Goal: Information Seeking & Learning: Learn about a topic

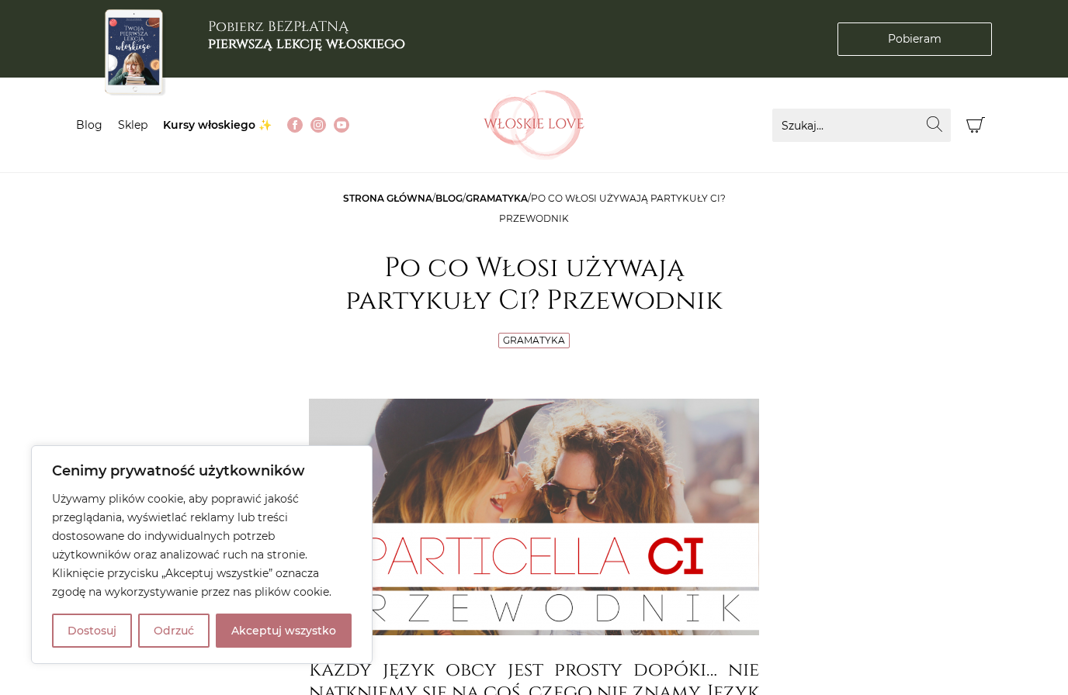
click at [329, 627] on button "Akceptuj wszystko" at bounding box center [284, 631] width 136 height 34
checkbox input "true"
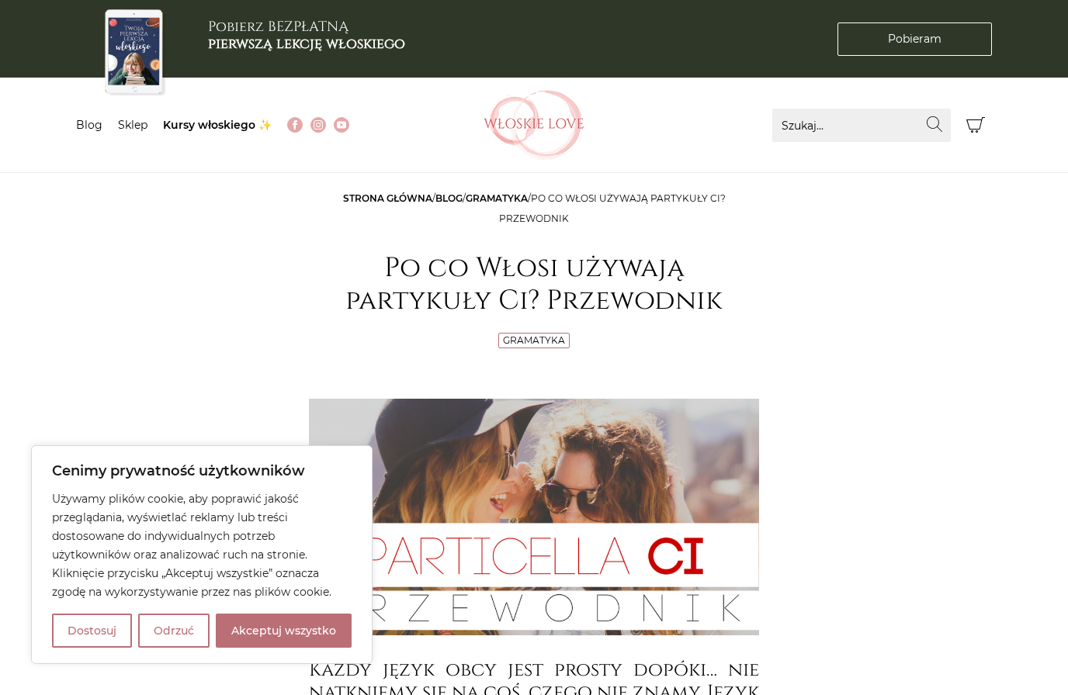
checkbox input "true"
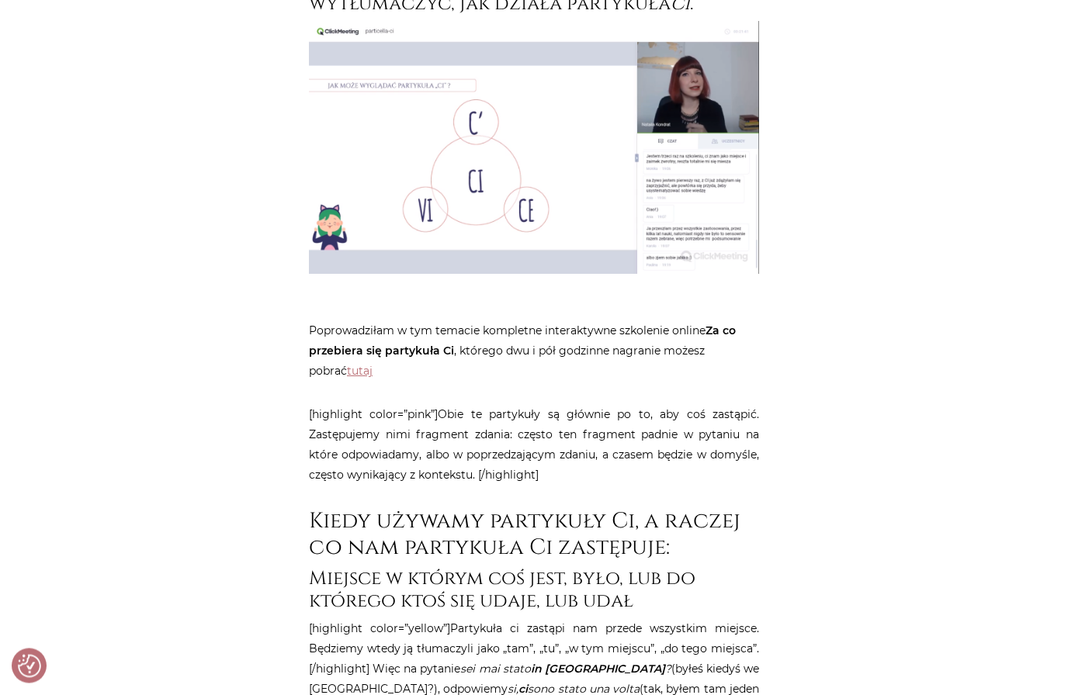
scroll to position [917, 0]
click at [552, 195] on img at bounding box center [534, 147] width 450 height 253
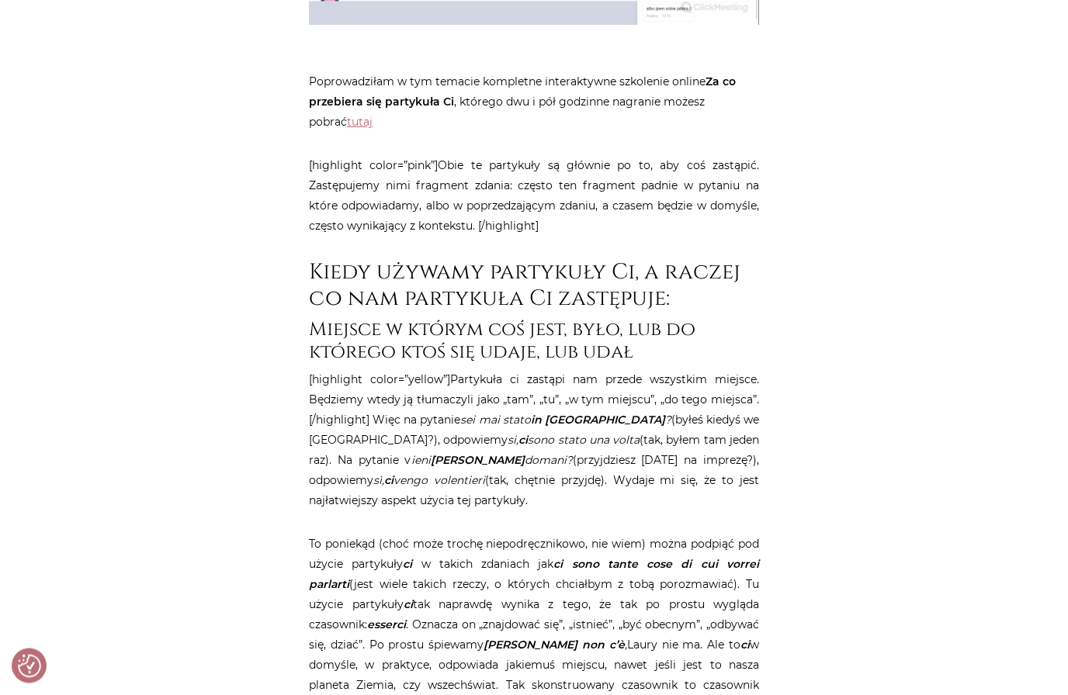
scroll to position [1169, 0]
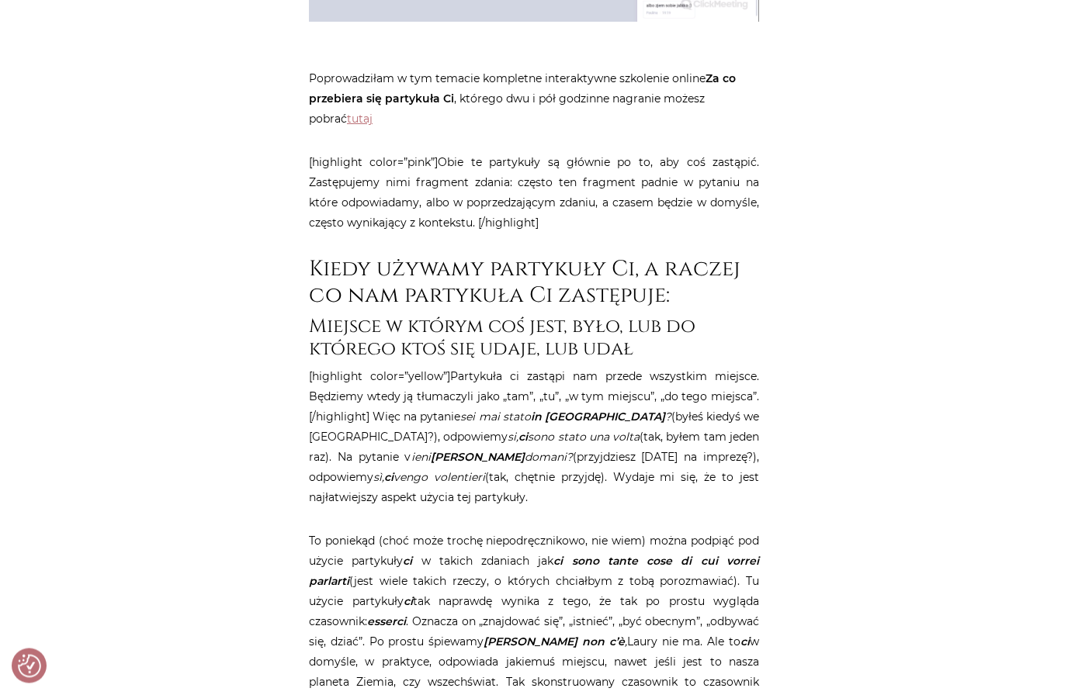
click at [347, 120] on link "tutaj" at bounding box center [360, 120] width 26 height 14
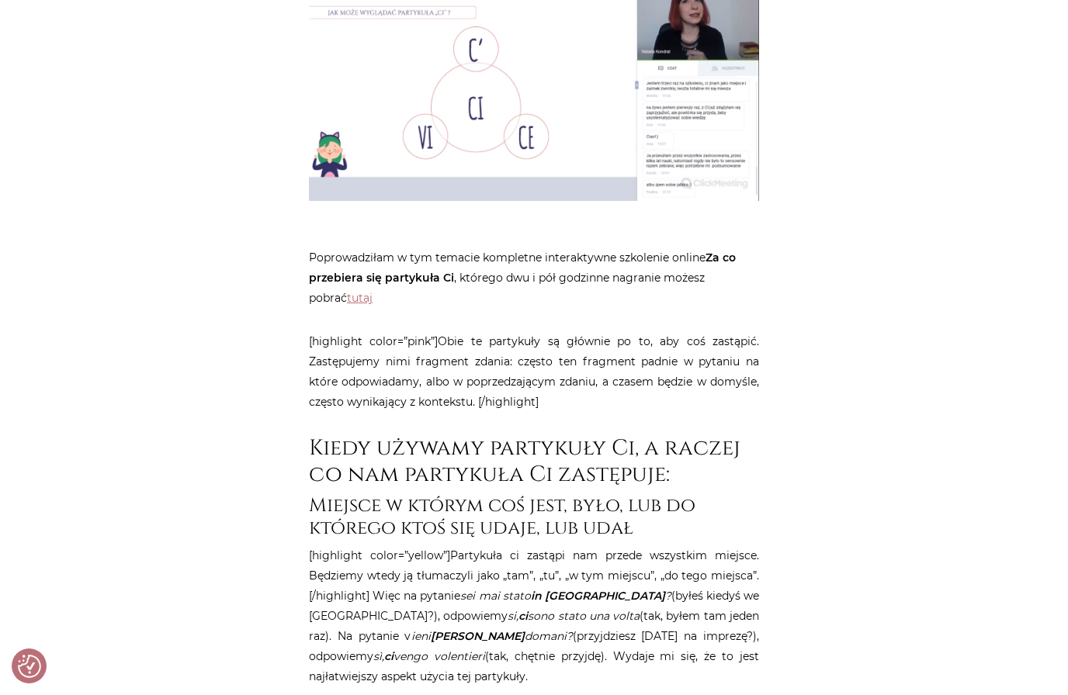
scroll to position [987, 0]
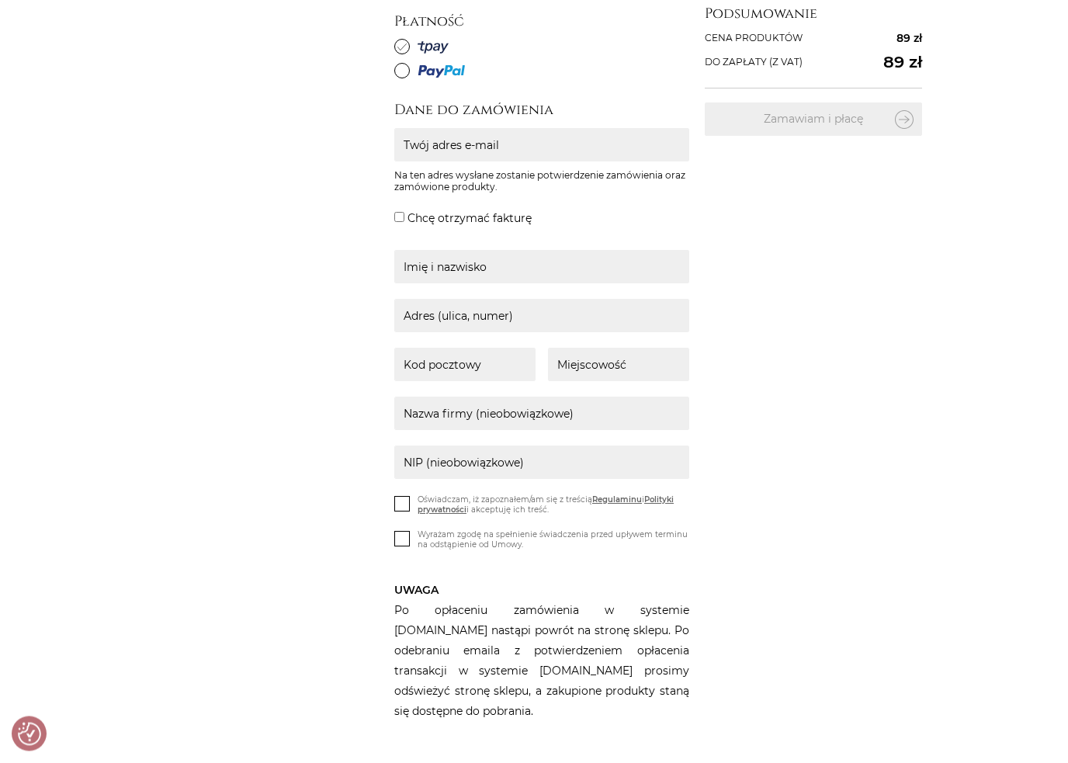
scroll to position [248, 0]
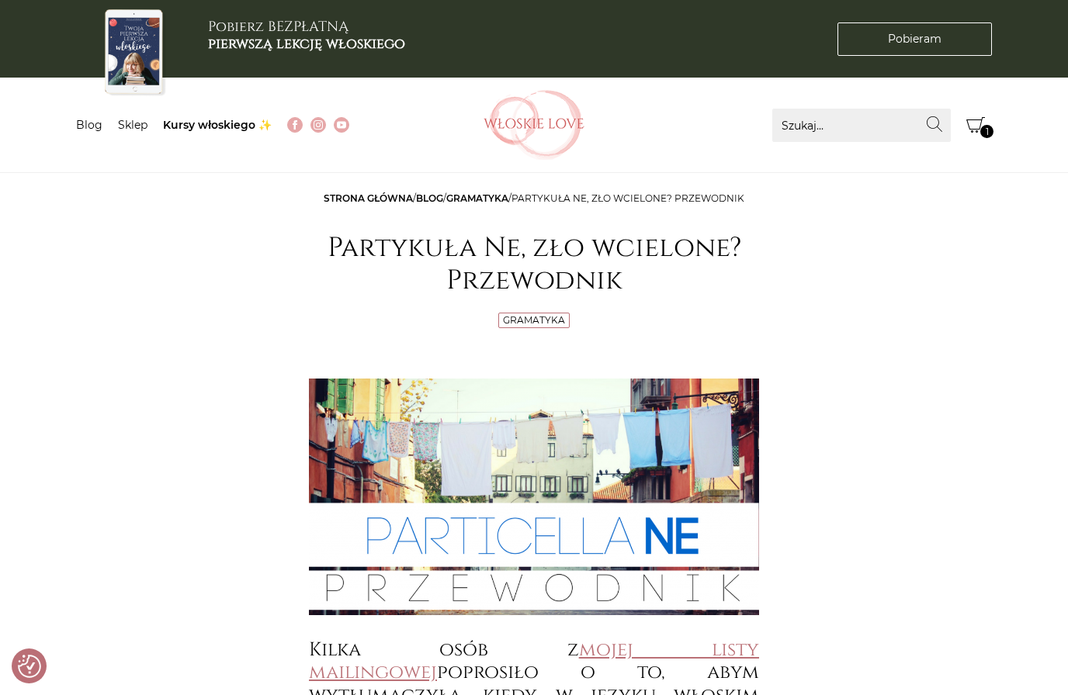
checkbox input "true"
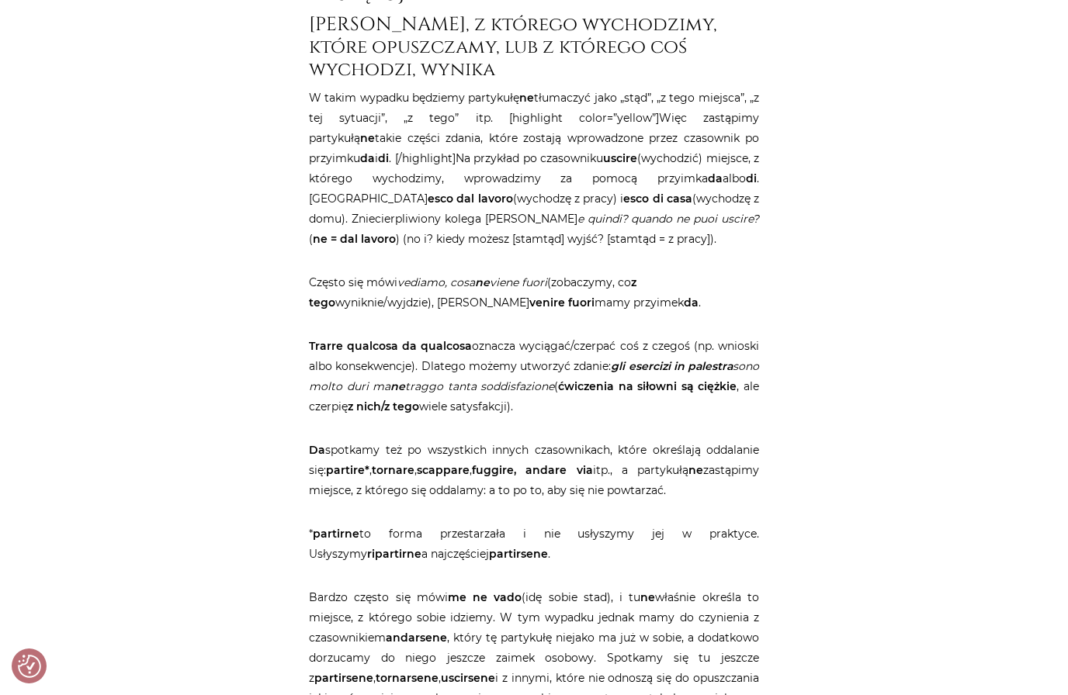
scroll to position [1498, 0]
